Goal: Find specific page/section: Find specific page/section

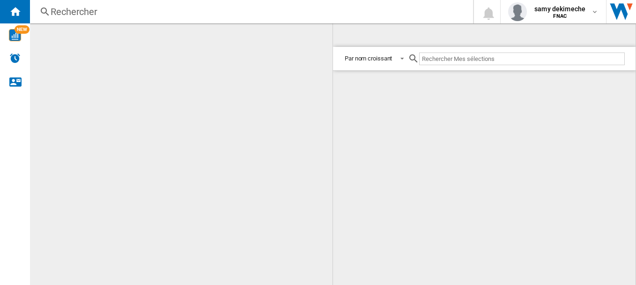
click at [111, 80] on div "Mon ordre Mon ordre Par type de rapport Par nom croissant Par nom décroissant" at bounding box center [181, 153] width 302 height 261
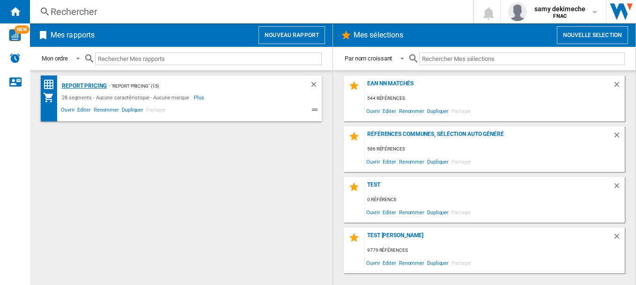
click at [91, 83] on div "Report pricing" at bounding box center [82, 86] width 47 height 12
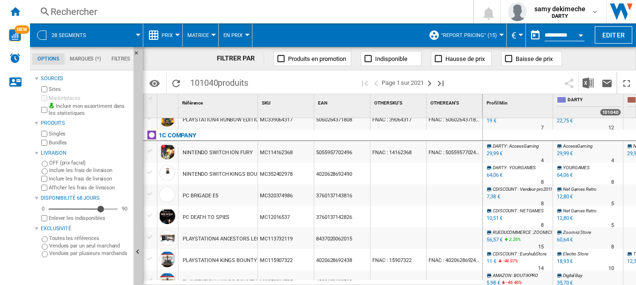
scroll to position [374, 0]
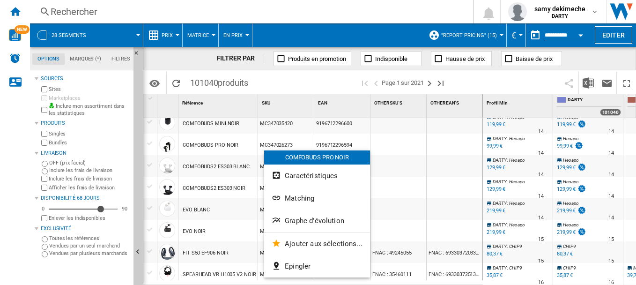
click at [287, 2] on div at bounding box center [318, 142] width 636 height 285
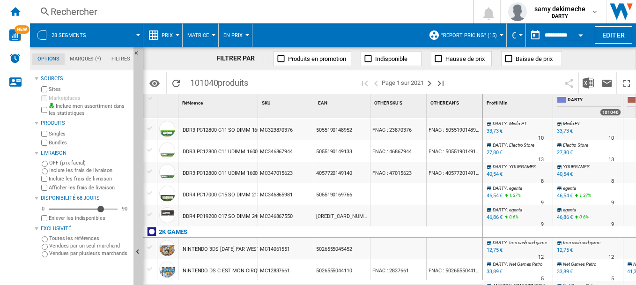
scroll to position [971, 0]
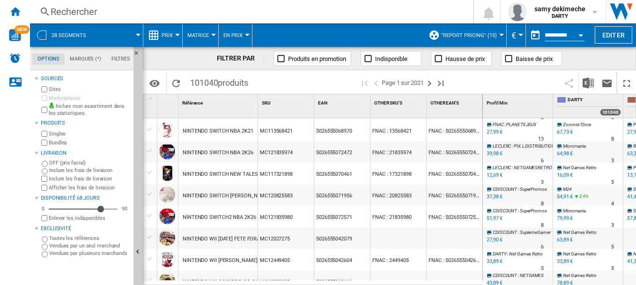
click at [280, 79] on span at bounding box center [306, 83] width 106 height 22
